Goal: Transaction & Acquisition: Download file/media

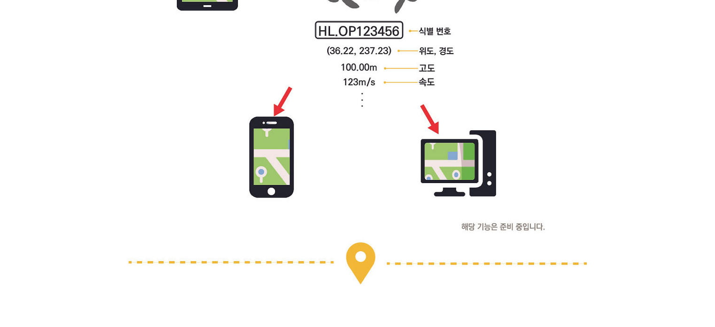
scroll to position [3068, 0]
click at [298, 195] on img at bounding box center [357, 277] width 460 height 6008
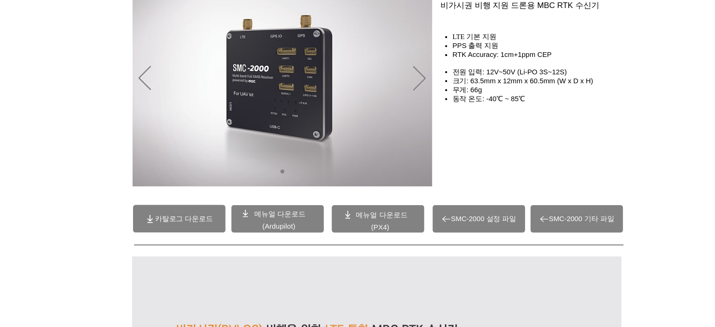
scroll to position [100, 0]
click at [393, 78] on icon "다음" at bounding box center [397, 73] width 12 height 23
click at [152, 213] on span "카탈로그 다운로드" at bounding box center [171, 206] width 87 height 26
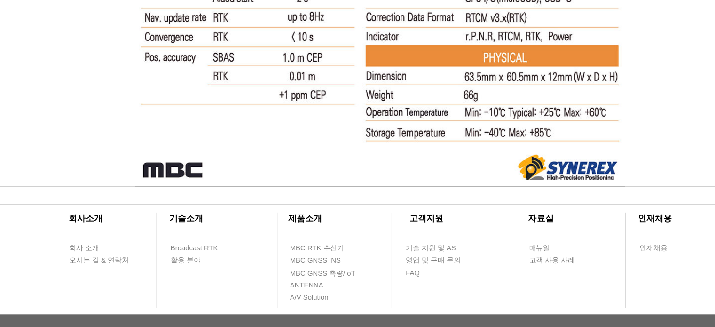
scroll to position [6276, 0]
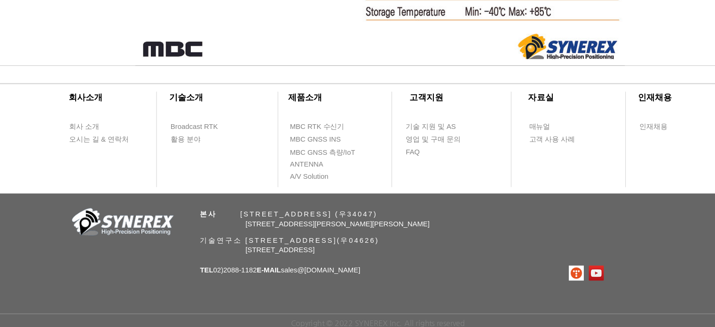
click at [296, 250] on span "[STREET_ADDRESS]" at bounding box center [263, 254] width 65 height 8
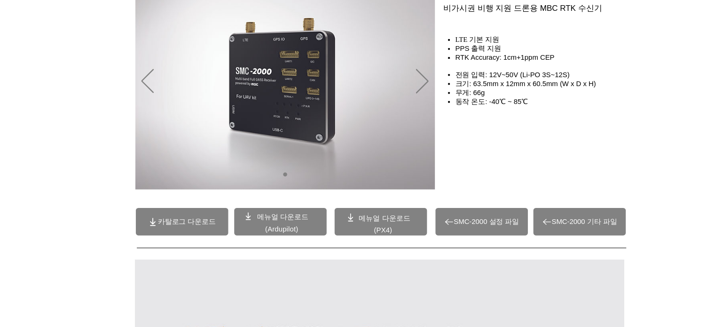
scroll to position [77, 0]
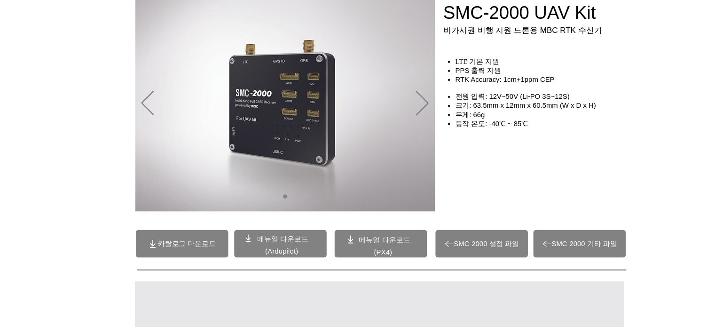
click at [381, 222] on span "메뉴얼 다운로드" at bounding box center [361, 226] width 48 height 8
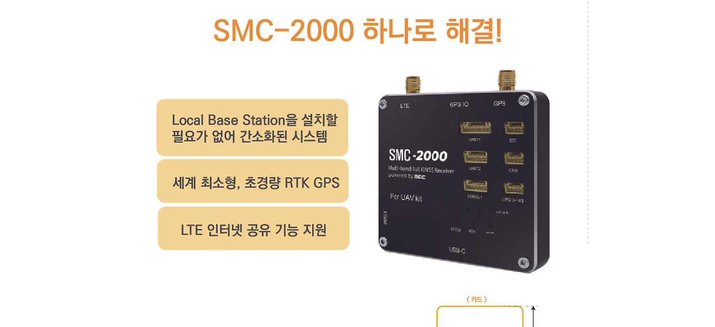
scroll to position [4063, 0]
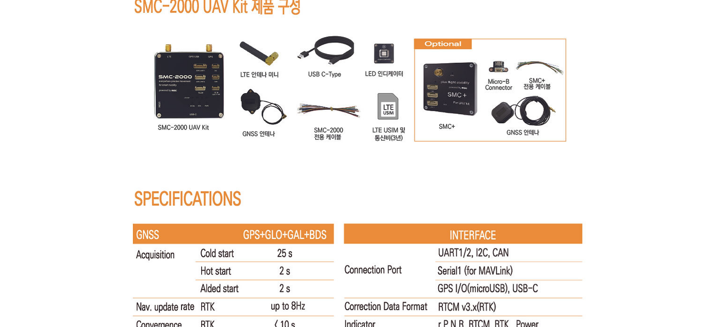
scroll to position [6070, 0]
